Goal: Information Seeking & Learning: Learn about a topic

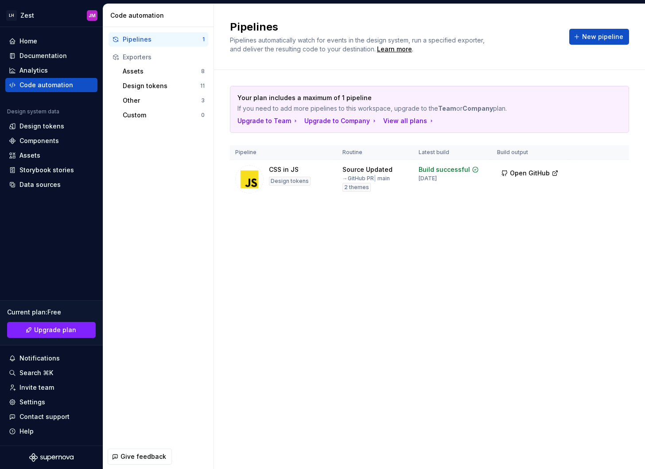
click at [512, 273] on div "Pipelines Pipelines automatically watch for events in the design system, run a …" at bounding box center [429, 236] width 431 height 465
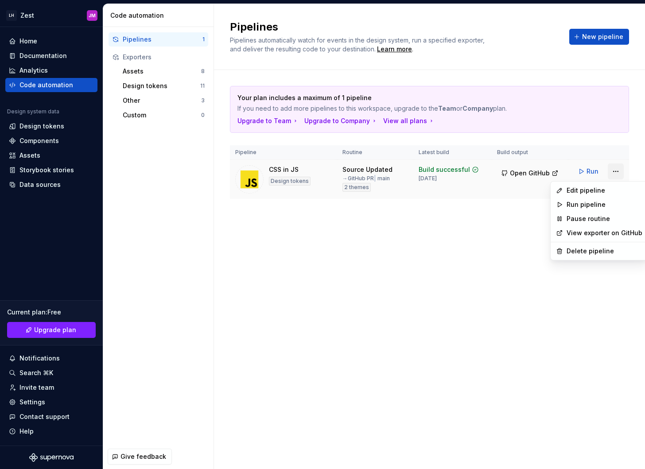
click at [614, 171] on html "LH Zest JM Home Documentation Analytics Code automation Design system data Desi…" at bounding box center [322, 234] width 645 height 469
click at [468, 273] on html "LH Zest JM Home Documentation Analytics Code automation Design system data Desi…" at bounding box center [322, 234] width 645 height 469
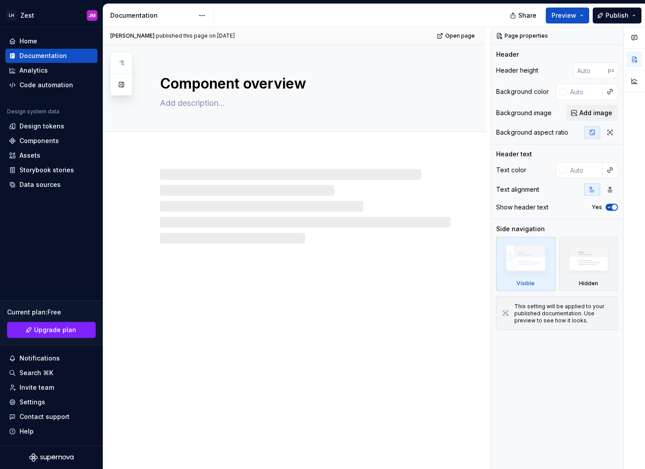
type textarea "*"
